Goal: Find specific page/section: Find specific page/section

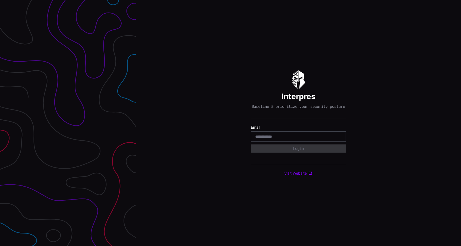
click at [285, 142] on div at bounding box center [298, 137] width 95 height 10
click at [289, 139] on input "email" at bounding box center [298, 136] width 86 height 5
type input "**********"
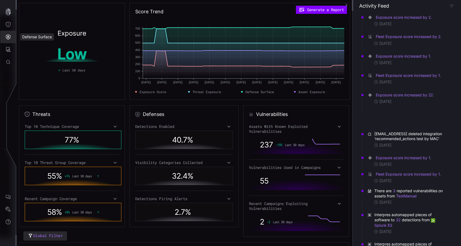
click at [7, 38] on icon "Defense Surface" at bounding box center [7, 36] width 5 height 5
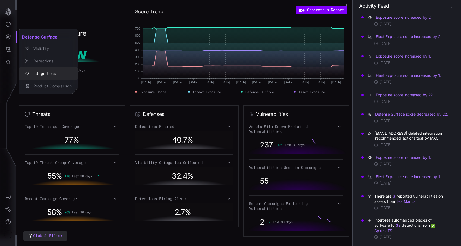
click at [38, 72] on div "Integrations" at bounding box center [51, 73] width 41 height 7
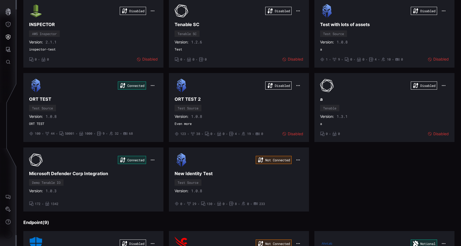
scroll to position [169, 0]
click at [112, 96] on div "Connected ORT TEST Test Source Version: 1.0.8 ORT TEST • 100 • 44 • 50001 • 100…" at bounding box center [93, 108] width 129 height 58
